Goal: Information Seeking & Learning: Learn about a topic

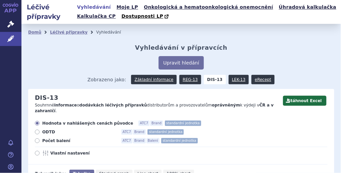
scroll to position [96, 0]
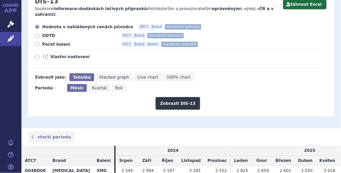
click at [216, 73] on div "Zobrazit jako: Tabulka Stacked graph Line chart 100% chart" at bounding box center [177, 77] width 299 height 8
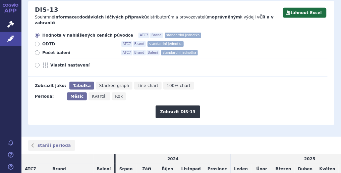
scroll to position [87, 0]
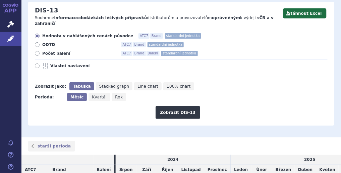
click at [39, 63] on label "Vlastní nastavení" at bounding box center [181, 65] width 293 height 5
click at [39, 64] on input "Vlastní nastavení" at bounding box center [38, 66] width 4 height 4
radio input "true"
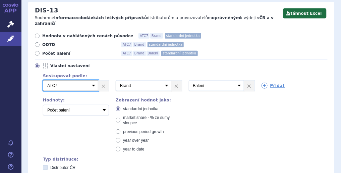
click at [95, 80] on select "Vyberte groupování ATC3 ATC5 ATC7 Brand Balení SÚKL kód MAH VPOIS Referenční sk…" at bounding box center [70, 85] width 55 height 11
select select "mah"
click at [43, 80] on select "Vyberte groupování ATC3 ATC5 ATC7 Brand Balení SÚKL kód MAH VPOIS Referenční sk…" at bounding box center [70, 85] width 55 height 11
click at [245, 80] on link "×" at bounding box center [249, 85] width 10 height 10
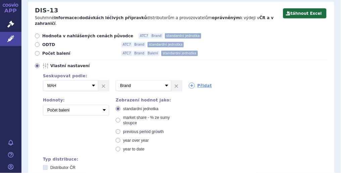
click at [141, 115] on span "market share - % ze sumy sloupce" at bounding box center [146, 120] width 47 height 10
click at [121, 116] on input "market share - % ze sumy sloupce" at bounding box center [118, 118] width 4 height 4
radio input "true"
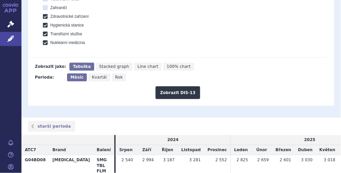
scroll to position [326, 0]
click at [175, 87] on button "Zobrazit DIS-13" at bounding box center [178, 92] width 45 height 13
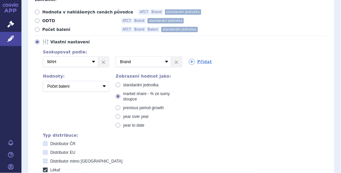
scroll to position [111, 0]
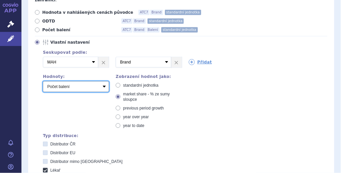
click at [104, 81] on select "Počet balení Hodnota v nahlášených cenách původce [DIS-13] Hodnota v maximálníc…" at bounding box center [76, 86] width 66 height 11
click at [43, 81] on select "Počet balení Hodnota v nahlášených cenách původce [DIS-13] Hodnota v maximálníc…" at bounding box center [76, 86] width 66 height 11
click at [105, 81] on select "Počet balení Hodnota v nahlášených cenách původce [DIS-13] Hodnota v maximálníc…" at bounding box center [76, 86] width 66 height 11
select select "disExFactoryPrice"
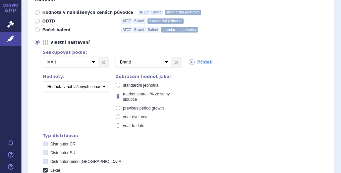
click at [43, 81] on select "Počet balení Hodnota v nahlášených cenách původce [DIS-13] Hodnota v maximálníc…" at bounding box center [76, 86] width 66 height 11
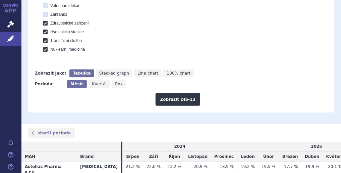
scroll to position [319, 0]
click at [176, 95] on button "Zobrazit DIS-13" at bounding box center [178, 99] width 45 height 13
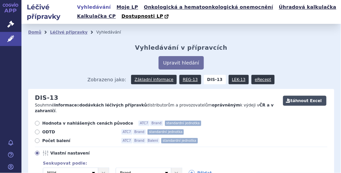
click at [312, 103] on button "Stáhnout Excel" at bounding box center [305, 101] width 44 height 10
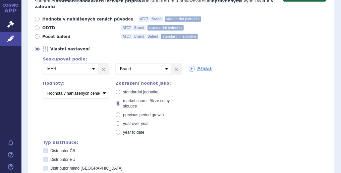
scroll to position [0, 0]
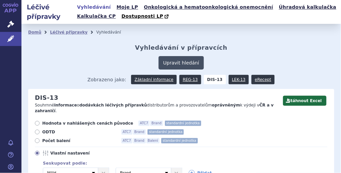
click at [180, 60] on button "Upravit hledání" at bounding box center [181, 62] width 45 height 13
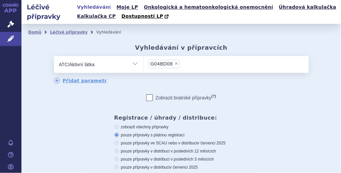
click at [172, 61] on li "× G04BD08" at bounding box center [165, 64] width 32 height 8
click at [144, 61] on select "G04BD08" at bounding box center [143, 64] width 0 height 17
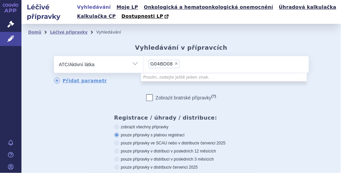
click at [174, 63] on span "×" at bounding box center [176, 63] width 4 height 4
click at [144, 63] on select "G04BD08" at bounding box center [143, 64] width 0 height 17
select select
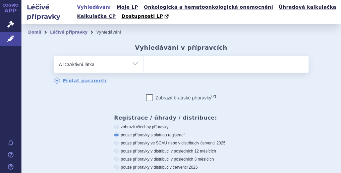
click at [171, 63] on ul at bounding box center [226, 63] width 165 height 14
click at [144, 63] on select at bounding box center [143, 64] width 0 height 17
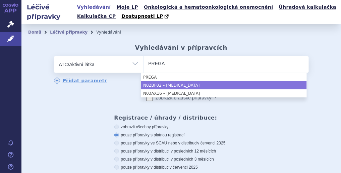
type input "PREGA"
select select "N02BF02"
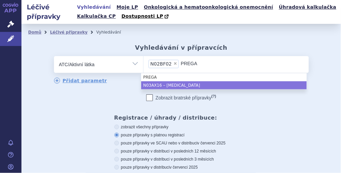
type input "PREGA"
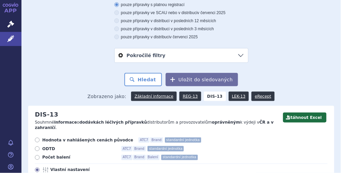
scroll to position [130, 0]
click at [155, 77] on button "Hledat" at bounding box center [143, 79] width 38 height 13
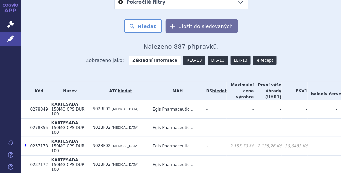
scroll to position [199, 0]
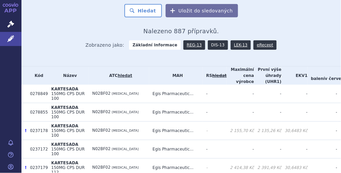
click at [210, 44] on link "DIS-13" at bounding box center [218, 44] width 20 height 9
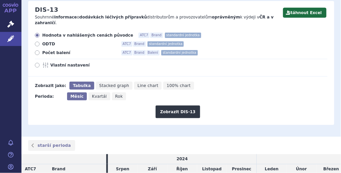
scroll to position [89, 0]
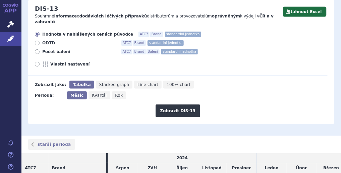
click at [45, 61] on icon at bounding box center [46, 63] width 8 height 5
click at [40, 63] on input "Vlastní nastavení" at bounding box center [38, 65] width 4 height 4
radio input "true"
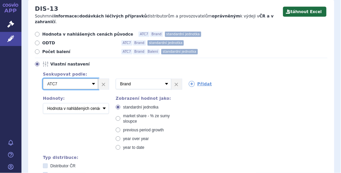
click at [93, 78] on select "Vyberte groupování ATC3 ATC5 ATC7 Brand Balení SÚKL kód MAH VPOIS Referenční sk…" at bounding box center [70, 83] width 55 height 11
select select "mah"
click at [43, 78] on select "Vyberte groupování ATC3 ATC5 ATC7 Brand Balení SÚKL kód MAH VPOIS Referenční sk…" at bounding box center [70, 83] width 55 height 11
click at [201, 81] on link "Přidat" at bounding box center [200, 84] width 23 height 6
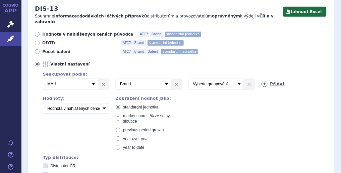
click at [263, 81] on icon at bounding box center [265, 84] width 6 height 6
click at [126, 113] on span "market share - % ze sumy sloupce" at bounding box center [146, 118] width 47 height 10
click at [121, 114] on input "market share - % ze sumy sloupce" at bounding box center [118, 116] width 4 height 4
radio input "true"
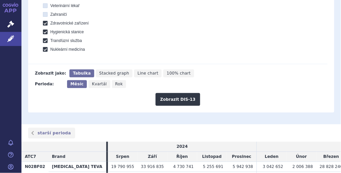
scroll to position [320, 0]
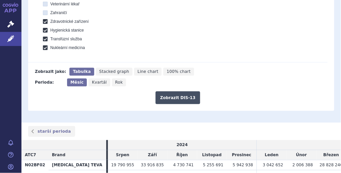
click at [170, 95] on button "Zobrazit DIS-13" at bounding box center [178, 97] width 45 height 13
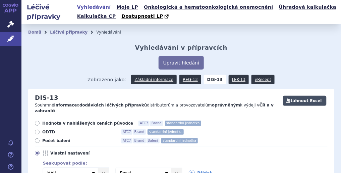
click at [305, 102] on button "Stáhnout Excel" at bounding box center [305, 101] width 44 height 10
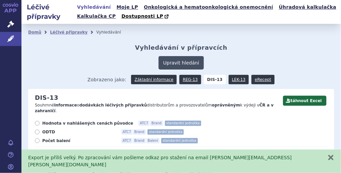
click at [176, 64] on button "Upravit hledání" at bounding box center [181, 62] width 45 height 13
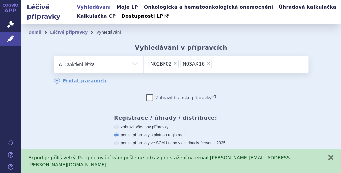
click at [207, 63] on span "×" at bounding box center [209, 63] width 4 height 4
click at [144, 63] on select "N02BF02 N03AX16" at bounding box center [143, 64] width 0 height 17
click at [173, 64] on span "×" at bounding box center [175, 63] width 4 height 4
click at [144, 64] on select "N02BF02" at bounding box center [143, 64] width 0 height 17
select select
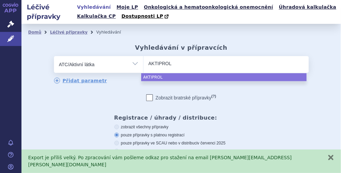
type input "AKTIPROL"
select select "AKTIPROL"
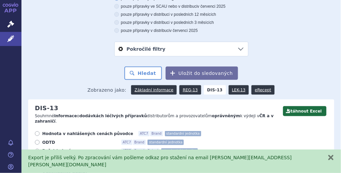
scroll to position [139, 0]
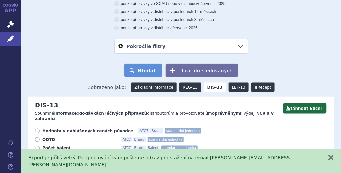
click at [145, 72] on button "Hledat" at bounding box center [143, 70] width 38 height 13
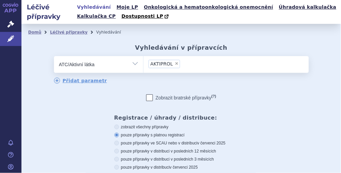
click at [135, 62] on select "Vše Přípravek/SUKL kód MAH VPOIS ATC/Aktivní látka Léková forma Síla" at bounding box center [98, 63] width 89 height 15
select select "filter-all"
click at [54, 56] on select "Vše Přípravek/SUKL kód MAH VPOIS ATC/Aktivní látka Léková forma Síla" at bounding box center [98, 63] width 89 height 15
click at [186, 64] on ul at bounding box center [226, 63] width 165 height 14
click at [144, 64] on select at bounding box center [143, 64] width 0 height 17
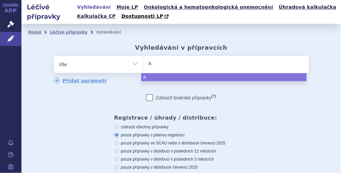
type input "AK"
type input "AKTI"
type input "AKTIP"
type input "AKTIPR"
type input "AKTIPRO"
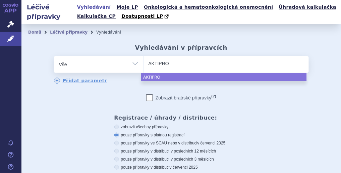
type input "AKTIPROL"
select select "AKTIPROL"
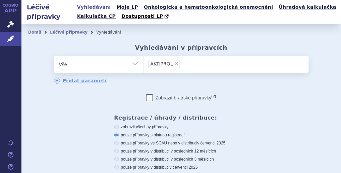
scroll to position [120, 0]
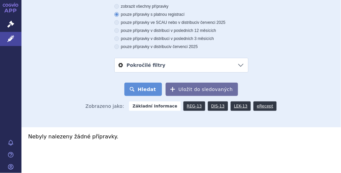
click at [156, 88] on button "Hledat" at bounding box center [143, 89] width 38 height 13
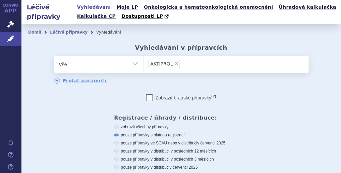
click at [175, 64] on span "×" at bounding box center [177, 63] width 4 height 4
click at [144, 64] on select "AKTIPROL" at bounding box center [143, 64] width 0 height 17
select select
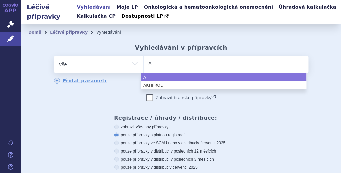
type input "A,"
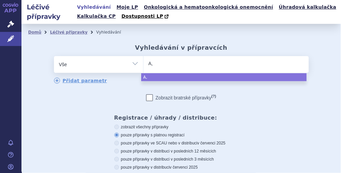
type input "A,O"
type input "A,OS"
type input "A,OSI"
type input "A,O"
type input "A,"
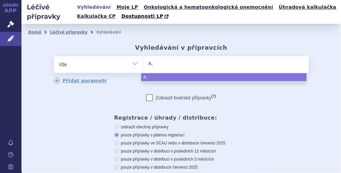
type input "A"
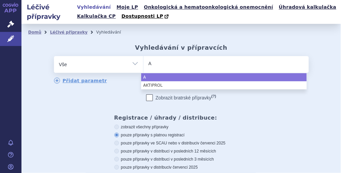
type input "AM"
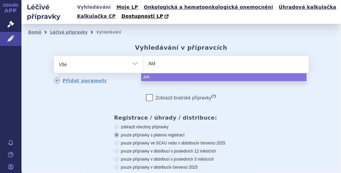
type input "AMI"
type input "AMISL"
type input "AMIS"
type input "AMISU"
type input "AMISU."
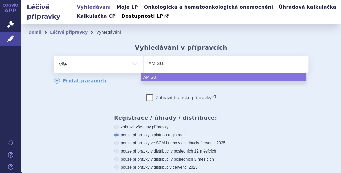
type input "AMISU"
type input "AMISUL"
type input "AMISULP"
type input "AMISULPI"
type input "AMISULPIR"
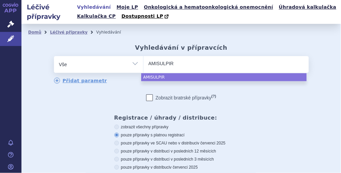
type input "AMISULPIRI"
type input "AMISULPIRID"
select select "AMISULPIRID"
click at [132, 62] on select "Vše Přípravek/SUKL kód MAH VPOIS ATC/Aktivní látka Léková forma Síla" at bounding box center [98, 63] width 89 height 15
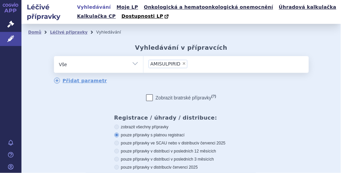
click at [133, 65] on select "Vše Přípravek/SUKL kód MAH VPOIS ATC/Aktivní látka Léková forma Síla" at bounding box center [98, 63] width 89 height 15
select select "filter-atc-group"
click at [54, 56] on select "Vše Přípravek/SUKL kód MAH VPOIS ATC/Aktivní látka Léková forma Síla" at bounding box center [98, 63] width 89 height 15
click at [176, 64] on ul at bounding box center [226, 63] width 165 height 14
click at [144, 64] on select at bounding box center [143, 64] width 0 height 17
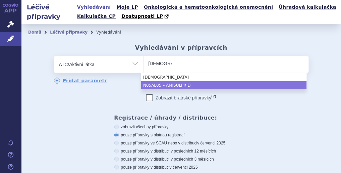
type input "AMISUL"
select select "N05AL05"
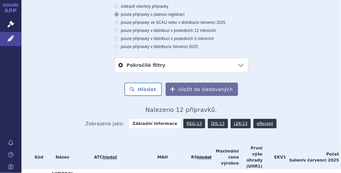
scroll to position [122, 0]
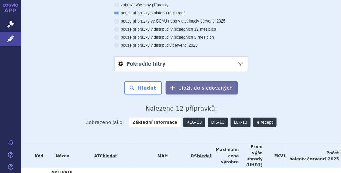
click at [209, 122] on link "DIS-13" at bounding box center [218, 121] width 20 height 9
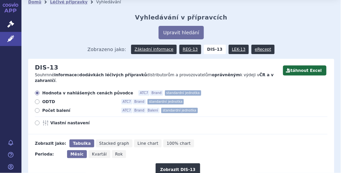
scroll to position [24, 0]
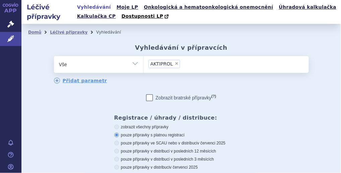
click at [172, 66] on li "× AKTIPROL" at bounding box center [165, 64] width 32 height 8
click at [144, 66] on select "AKTIPROL" at bounding box center [143, 64] width 0 height 17
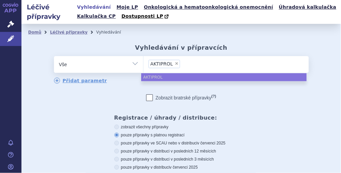
click at [175, 63] on span "×" at bounding box center [177, 63] width 4 height 4
click at [144, 63] on select "AKTIPROL" at bounding box center [143, 64] width 0 height 17
select select
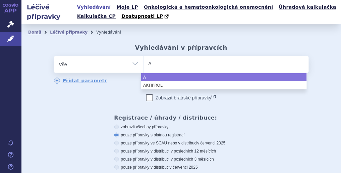
type input "AM"
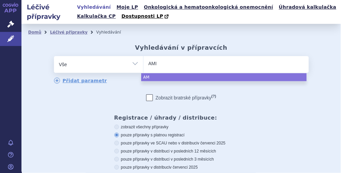
type input "AMIS"
type input "AMISU"
select select "AMISU"
click at [129, 63] on select "Vše Přípravek/SUKL kód MAH VPOIS ATC/Aktivní látka Léková forma Síla" at bounding box center [98, 63] width 89 height 15
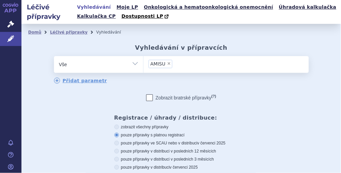
click at [135, 66] on select "Vše Přípravek/SUKL kód MAH VPOIS ATC/Aktivní látka Léková forma Síla" at bounding box center [98, 63] width 89 height 15
click at [54, 56] on select "Vše Přípravek/SUKL kód MAH VPOIS ATC/Aktivní látka Léková forma Síla" at bounding box center [98, 63] width 89 height 15
click at [132, 65] on select "Vše Přípravek/SUKL kód MAH VPOIS ATC/Aktivní látka Léková forma Síla" at bounding box center [98, 63] width 89 height 15
select select "filter-atc-group"
click at [54, 56] on select "Vše Přípravek/SUKL kód MAH VPOIS ATC/Aktivní látka Léková forma Síla" at bounding box center [98, 63] width 89 height 15
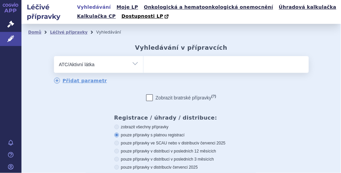
click at [173, 70] on ul at bounding box center [226, 63] width 165 height 14
click at [144, 70] on select at bounding box center [143, 64] width 0 height 17
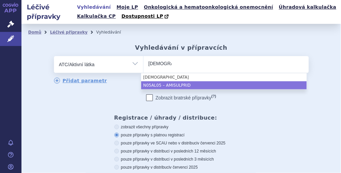
type input "AMISUL"
select select "N05AL05"
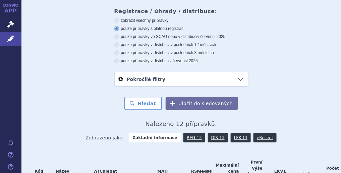
scroll to position [107, 0]
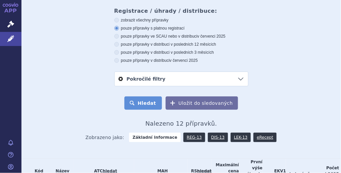
click at [139, 108] on button "Hledat" at bounding box center [143, 102] width 38 height 13
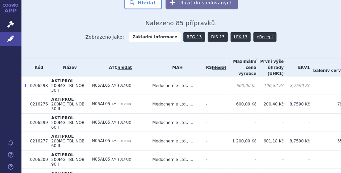
scroll to position [207, 0]
click at [211, 36] on link "DIS-13" at bounding box center [218, 36] width 20 height 9
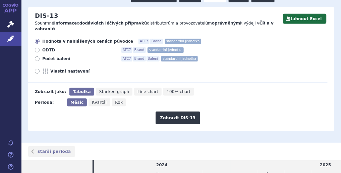
scroll to position [81, 0]
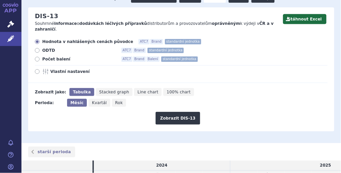
click at [39, 69] on icon at bounding box center [37, 71] width 5 height 5
click at [39, 70] on input "Vlastní nastavení" at bounding box center [38, 72] width 4 height 4
radio input "true"
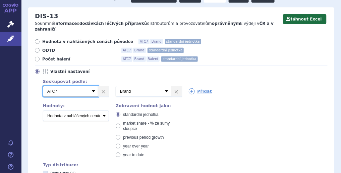
click at [92, 86] on select "Vyberte groupování ATC3 ATC5 ATC7 Brand Balení SÚKL kód MAH VPOIS Referenční sk…" at bounding box center [70, 91] width 55 height 11
select select "mah"
click at [43, 86] on select "Vyberte groupování ATC3 ATC5 ATC7 Brand Balení SÚKL kód MAH VPOIS Referenční sk…" at bounding box center [70, 91] width 55 height 11
click at [119, 120] on label "market share - % ze sumy sloupce" at bounding box center [149, 125] width 66 height 11
click at [119, 122] on input "market share - % ze sumy sloupce" at bounding box center [118, 124] width 4 height 4
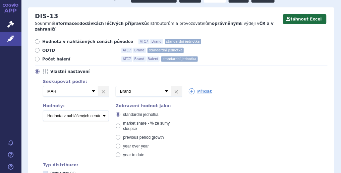
radio input "true"
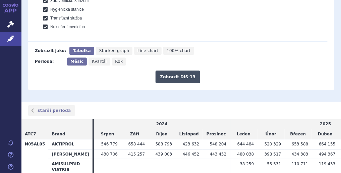
scroll to position [341, 0]
click at [177, 71] on button "Zobrazit DIS-13" at bounding box center [178, 76] width 45 height 13
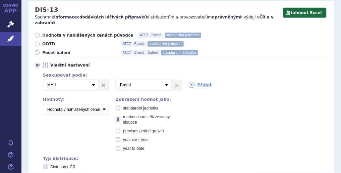
scroll to position [87, 0]
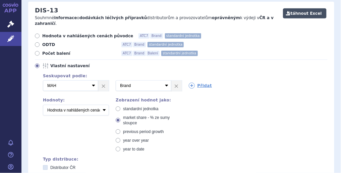
click at [301, 11] on button "Stáhnout Excel" at bounding box center [305, 13] width 44 height 10
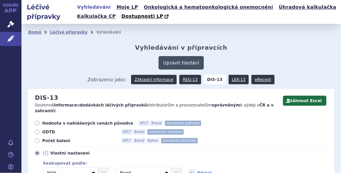
click at [188, 64] on button "Upravit hledání" at bounding box center [181, 62] width 45 height 13
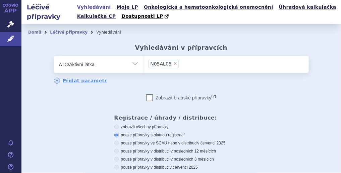
click at [173, 62] on span "×" at bounding box center [175, 63] width 4 height 4
click at [144, 62] on select "N05AL05" at bounding box center [143, 64] width 0 height 17
select select
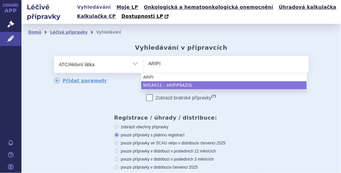
type input "ARIPI"
select select "N05AX12"
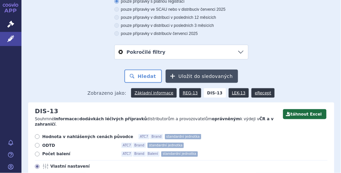
scroll to position [134, 0]
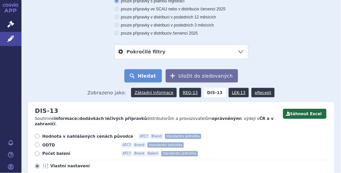
click at [145, 79] on button "Hledat" at bounding box center [143, 75] width 38 height 13
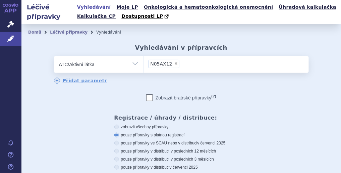
scroll to position [175, 0]
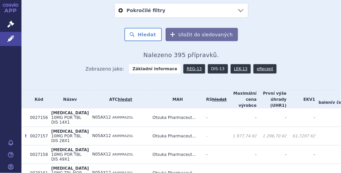
click at [214, 69] on link "DIS-13" at bounding box center [218, 68] width 20 height 9
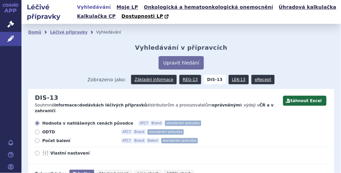
scroll to position [41, 0]
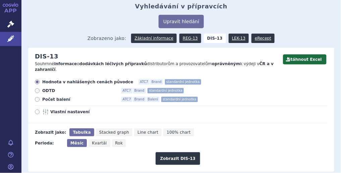
click at [40, 109] on label "Vlastní nastavení" at bounding box center [181, 111] width 293 height 5
click at [40, 110] on input "Vlastní nastavení" at bounding box center [38, 112] width 4 height 4
radio input "true"
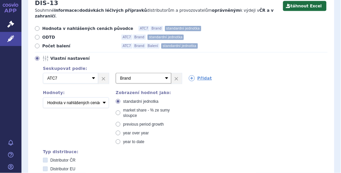
scroll to position [95, 0]
click at [105, 74] on link "×" at bounding box center [103, 78] width 10 height 10
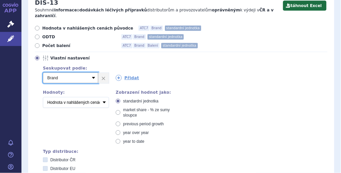
click at [93, 73] on select "Vyberte groupování ATC3 ATC5 ATC7 Brand Balení SÚKL kód MAH VPOIS Referenční sk…" at bounding box center [70, 77] width 55 height 11
select select "mah"
click at [43, 72] on select "Vyberte groupování ATC3 ATC5 ATC7 Brand Balení SÚKL kód MAH VPOIS Referenční sk…" at bounding box center [70, 77] width 55 height 11
click at [129, 75] on link "Přidat" at bounding box center [127, 78] width 23 height 6
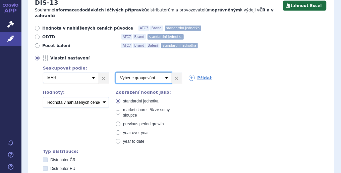
click at [162, 72] on select "Vyberte groupování ATC3 ATC5 ATC7 Brand Balení SÚKL kód MAH VPOIS Referenční sk…" at bounding box center [143, 77] width 55 height 11
select select "brand"
click at [116, 72] on select "Vyberte groupování ATC3 ATC5 ATC7 Brand Balení SÚKL kód MAH VPOIS Referenční sk…" at bounding box center [143, 77] width 55 height 11
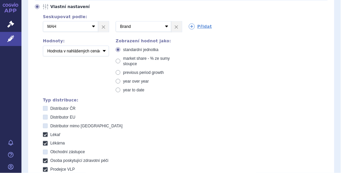
click at [123, 56] on span "market share - % ze sumy sloupce" at bounding box center [146, 61] width 47 height 10
click at [121, 57] on input "market share - % ze sumy sloupce" at bounding box center [118, 59] width 4 height 4
radio input "true"
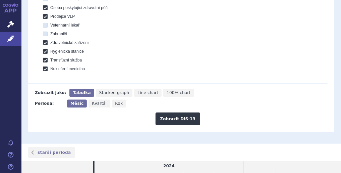
scroll to position [300, 0]
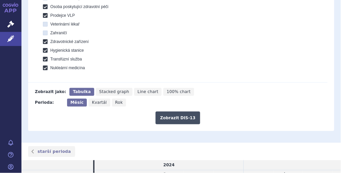
click at [171, 111] on button "Zobrazit DIS-13" at bounding box center [178, 117] width 45 height 13
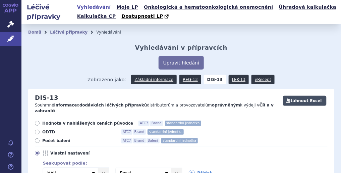
click at [298, 100] on button "Stáhnout Excel" at bounding box center [305, 101] width 44 height 10
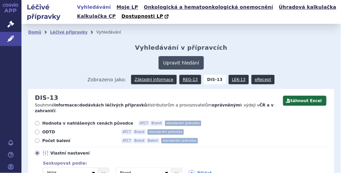
click at [165, 67] on button "Upravit hledání" at bounding box center [181, 62] width 45 height 13
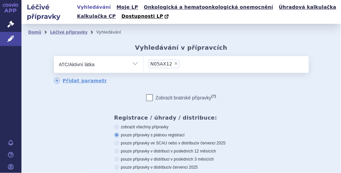
click at [174, 65] on span "×" at bounding box center [176, 63] width 4 height 4
click at [144, 65] on select "N05AX12" at bounding box center [143, 64] width 0 height 17
select select
click at [172, 65] on ul at bounding box center [226, 63] width 165 height 14
click at [144, 65] on select at bounding box center [143, 64] width 0 height 17
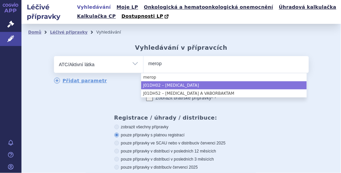
type input "merop"
select select "J01DH02"
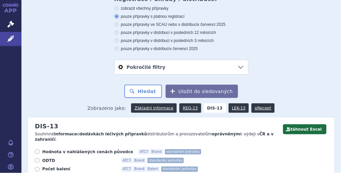
scroll to position [127, 0]
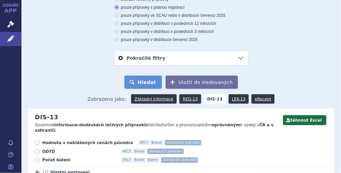
click at [146, 83] on button "Hledat" at bounding box center [143, 81] width 38 height 13
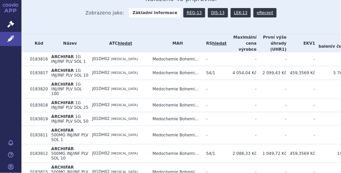
scroll to position [234, 0]
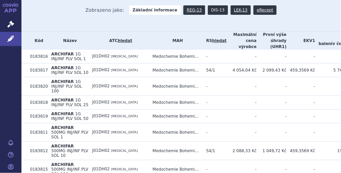
click at [211, 9] on link "DIS-13" at bounding box center [218, 9] width 20 height 9
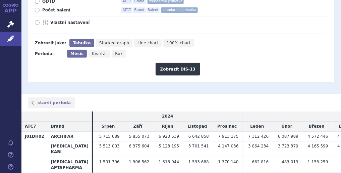
scroll to position [80, 0]
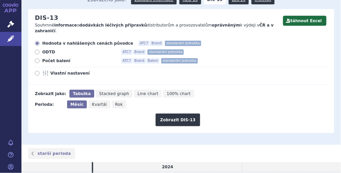
click at [39, 71] on icon at bounding box center [37, 73] width 5 height 5
click at [39, 72] on input "Vlastní nastavení" at bounding box center [38, 74] width 4 height 4
radio input "true"
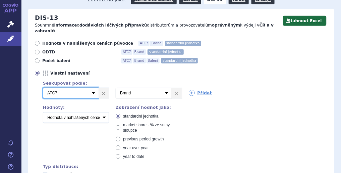
click at [95, 88] on select "Vyberte groupování ATC3 ATC5 ATC7 Brand Balení SÚKL kód MAH VPOIS Referenční sk…" at bounding box center [70, 93] width 55 height 11
select select "mah"
click at [43, 88] on select "Vyberte groupování ATC3 ATC5 ATC7 Brand Balení SÚKL kód MAH VPOIS Referenční sk…" at bounding box center [70, 93] width 55 height 11
click at [120, 122] on label "market share - % ze sumy sloupce" at bounding box center [149, 127] width 66 height 11
click at [120, 123] on input "market share - % ze sumy sloupce" at bounding box center [118, 125] width 4 height 4
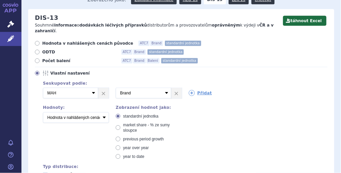
radio input "true"
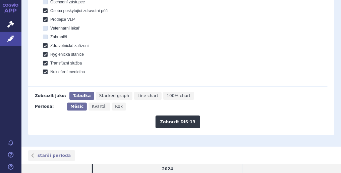
scroll to position [296, 0]
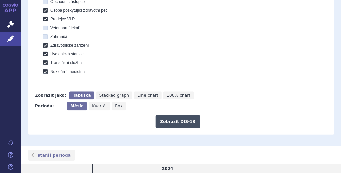
click at [179, 115] on button "Zobrazit DIS-13" at bounding box center [178, 121] width 45 height 13
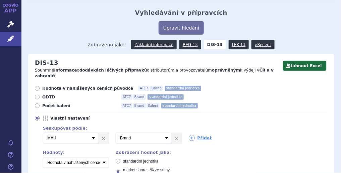
scroll to position [34, 0]
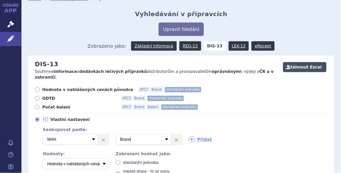
click at [292, 65] on button "Stáhnout Excel" at bounding box center [305, 67] width 44 height 10
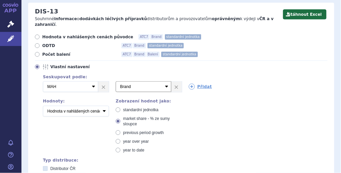
scroll to position [87, 0]
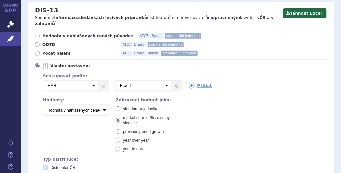
click at [121, 106] on label "standardní jednotka" at bounding box center [149, 108] width 66 height 5
click at [121, 107] on input "standardní jednotka" at bounding box center [118, 109] width 4 height 4
radio input "true"
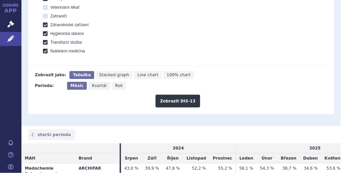
scroll to position [315, 0]
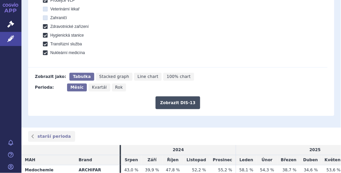
click at [173, 101] on button "Zobrazit DIS-13" at bounding box center [178, 102] width 45 height 13
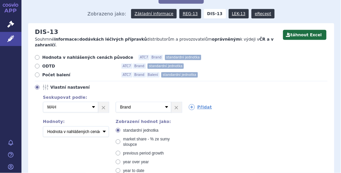
scroll to position [65, 0]
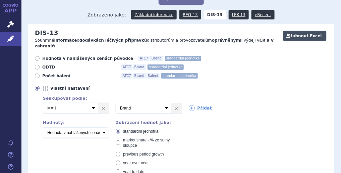
click at [305, 36] on button "Stáhnout Excel" at bounding box center [305, 36] width 44 height 10
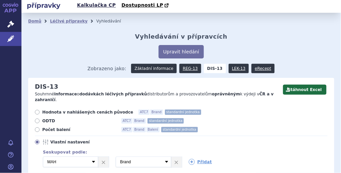
scroll to position [11, 0]
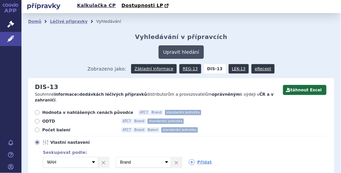
click at [174, 53] on button "Upravit hledání" at bounding box center [181, 51] width 45 height 13
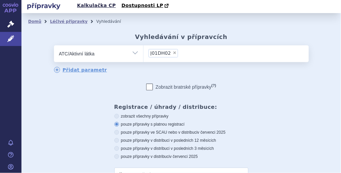
click at [173, 52] on span "×" at bounding box center [175, 53] width 4 height 4
click at [144, 52] on select "J01DH02" at bounding box center [143, 53] width 0 height 17
select select
click at [134, 53] on select "Vše Přípravek/SUKL kód MAH VPOIS ATC/Aktivní látka Léková forma Síla" at bounding box center [98, 52] width 89 height 15
select select "filter-product"
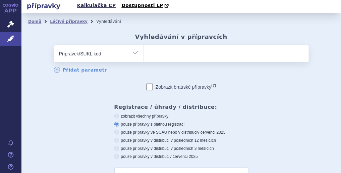
click at [54, 45] on select "Vše Přípravek/SUKL kód MAH VPOIS ATC/Aktivní látka Léková forma Síla" at bounding box center [98, 52] width 89 height 15
click at [157, 60] on span at bounding box center [226, 53] width 165 height 17
click at [144, 60] on select at bounding box center [143, 53] width 0 height 17
type input "MeDReg"
select select "MeDReg"
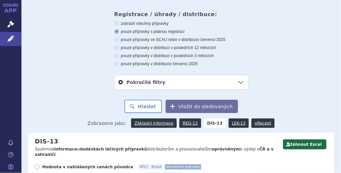
scroll to position [104, 0]
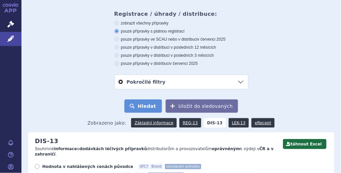
click at [150, 109] on button "Hledat" at bounding box center [143, 105] width 38 height 13
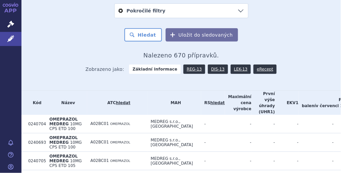
scroll to position [174, 0]
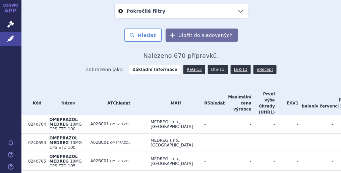
click at [210, 71] on link "DIS-13" at bounding box center [218, 69] width 20 height 9
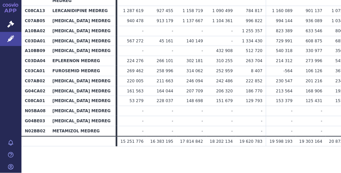
scroll to position [321, 0]
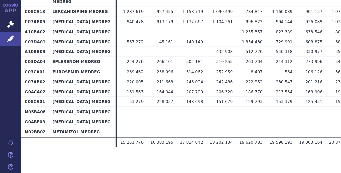
click at [266, 82] on td "230 547" at bounding box center [281, 81] width 30 height 10
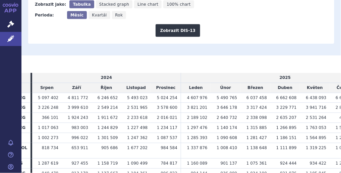
scroll to position [165, 0]
